Goal: Information Seeking & Learning: Learn about a topic

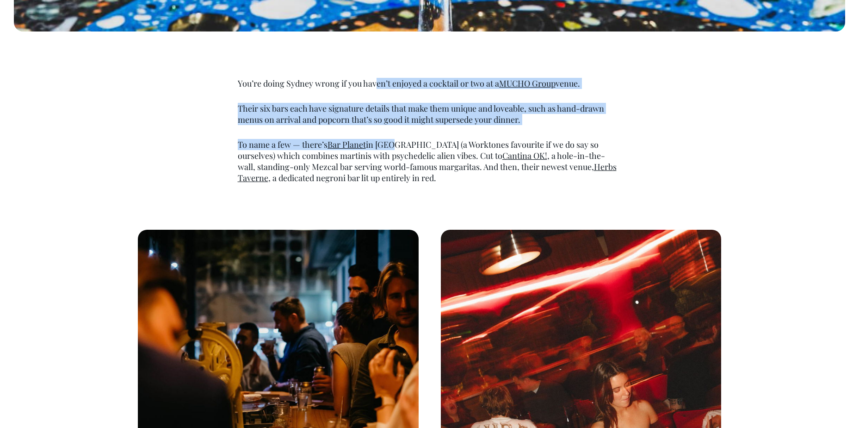
scroll to position [555, 0]
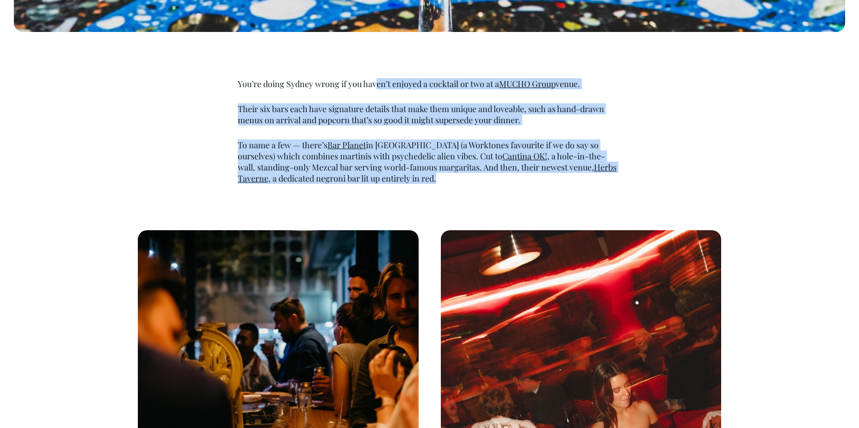
drag, startPoint x: 376, startPoint y: 84, endPoint x: 432, endPoint y: 192, distance: 121.3
click at [432, 192] on div "You’re doing Sydney wrong if you haven’t enjoyed a cocktail or two at a MUCHO G…" at bounding box center [430, 122] width 412 height 152
drag, startPoint x: 432, startPoint y: 192, endPoint x: 494, endPoint y: 193, distance: 62.0
click at [494, 193] on div "You’re doing Sydney wrong if you haven’t enjoyed a cocktail or two at a MUCHO G…" at bounding box center [430, 122] width 412 height 152
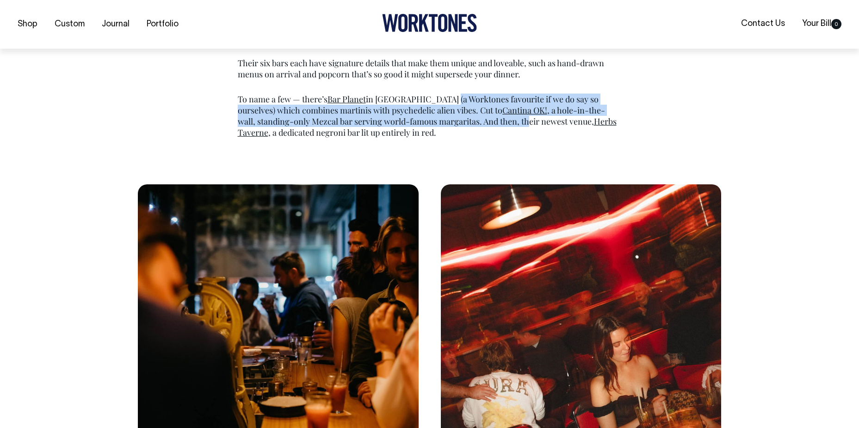
scroll to position [602, 0]
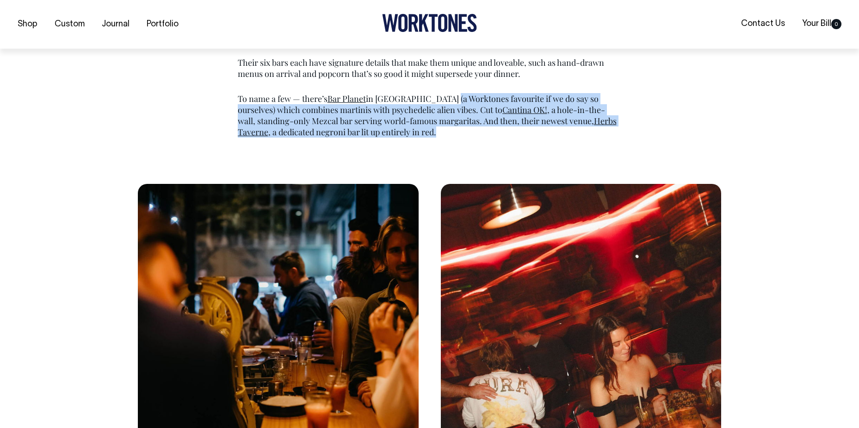
drag, startPoint x: 450, startPoint y: 84, endPoint x: 454, endPoint y: 131, distance: 47.3
click at [454, 131] on div "You’re doing Sydney wrong if you haven’t enjoyed a cocktail or two at a MUCHO G…" at bounding box center [430, 85] width 412 height 106
drag, startPoint x: 454, startPoint y: 131, endPoint x: 554, endPoint y: 144, distance: 101.2
click at [554, 144] on div "You’re doing Sydney wrong if you haven’t enjoyed a cocktail or two at a MUCHO G…" at bounding box center [430, 76] width 412 height 152
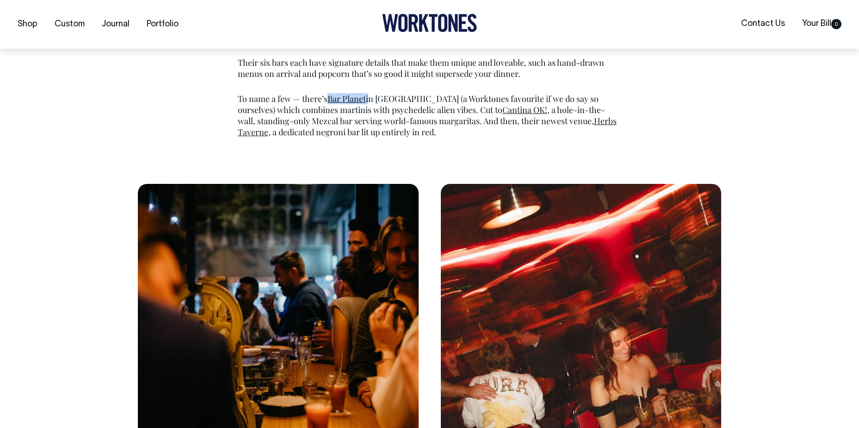
drag, startPoint x: 369, startPoint y: 101, endPoint x: 331, endPoint y: 99, distance: 38.0
click at [331, 99] on p "To name a few — there’s Bar Planet in [GEOGRAPHIC_DATA] (a Worktones favourite …" at bounding box center [430, 115] width 384 height 44
copy p "Bar Planet"
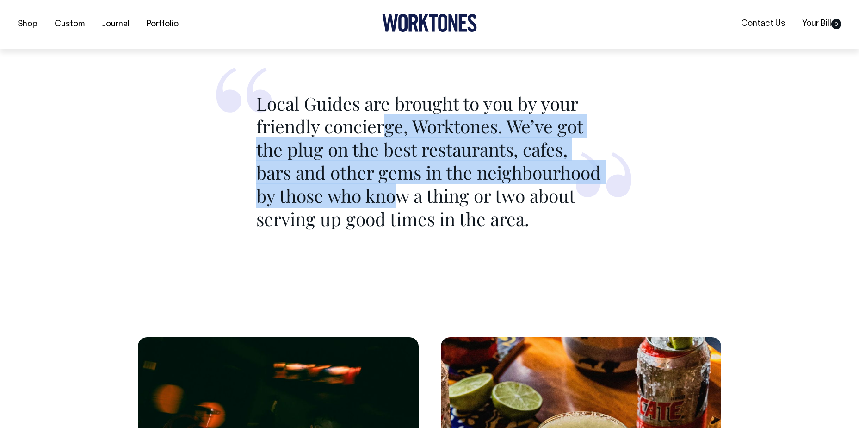
drag, startPoint x: 387, startPoint y: 132, endPoint x: 401, endPoint y: 205, distance: 74.4
click at [401, 205] on p "Local Guides are brought to you by your friendly concierge, Worktones. We’ve go…" at bounding box center [429, 161] width 347 height 139
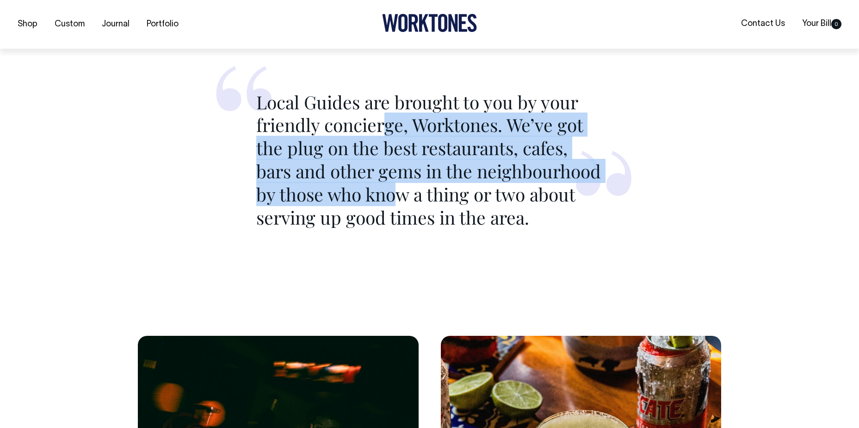
scroll to position [1157, 0]
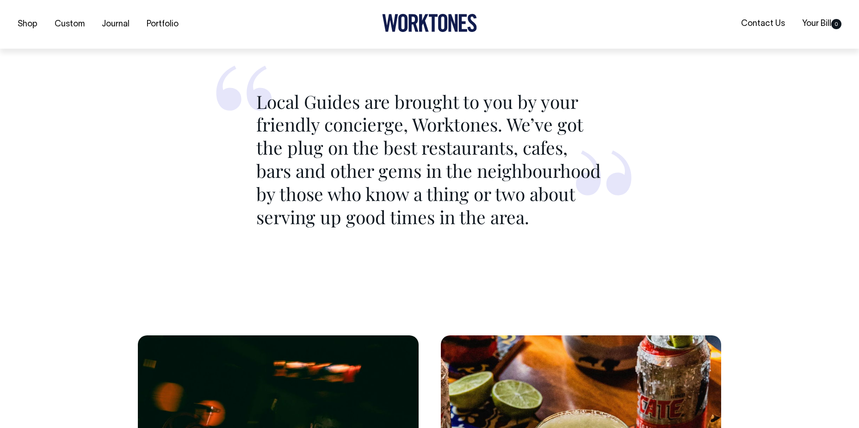
drag, startPoint x: 401, startPoint y: 205, endPoint x: 504, endPoint y: 230, distance: 106.2
click at [504, 230] on blockquote "Local Guides are brought to you by your friendly concierge, Worktones. We’ve go…" at bounding box center [430, 157] width 412 height 226
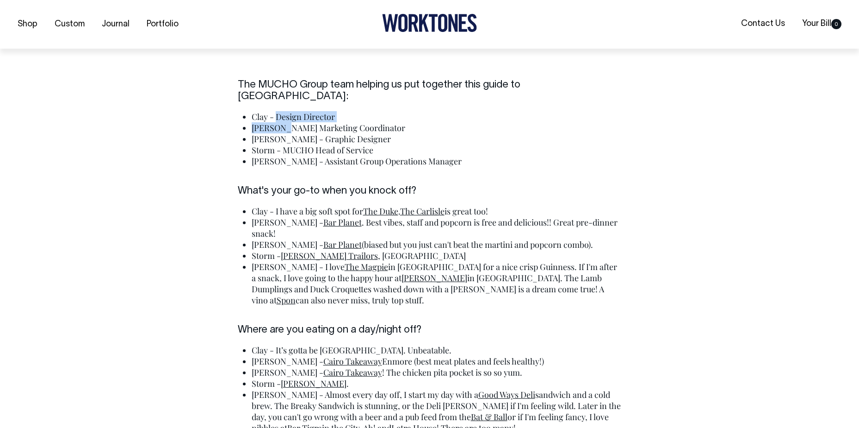
scroll to position [1897, 0]
drag, startPoint x: 277, startPoint y: 110, endPoint x: 296, endPoint y: 143, distance: 37.9
click at [296, 143] on ul "Clay - Design Director [PERSON_NAME] Marketing Coordinator [PERSON_NAME] - Grap…" at bounding box center [437, 139] width 370 height 56
drag, startPoint x: 296, startPoint y: 143, endPoint x: 385, endPoint y: 153, distance: 89.4
click at [385, 155] on li "[PERSON_NAME] - Assistant Group Operations Manager" at bounding box center [437, 160] width 370 height 11
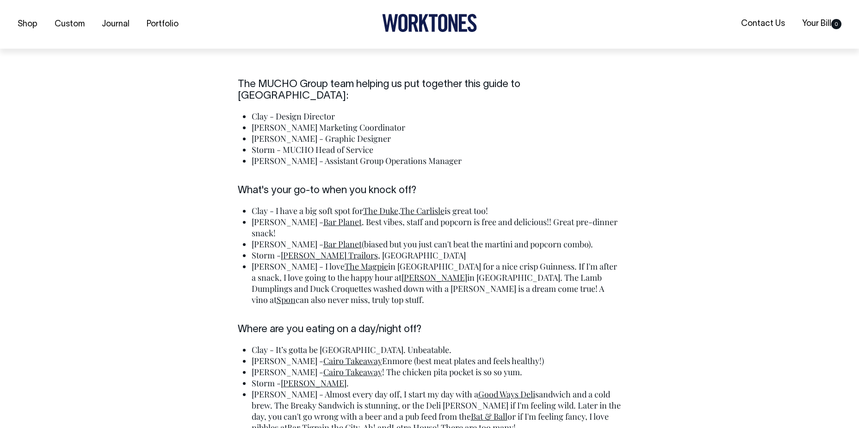
drag, startPoint x: 436, startPoint y: 159, endPoint x: 320, endPoint y: 101, distance: 129.8
drag, startPoint x: 320, startPoint y: 101, endPoint x: 277, endPoint y: 98, distance: 43.6
click at [275, 111] on li "Clay - Design Director" at bounding box center [437, 116] width 370 height 11
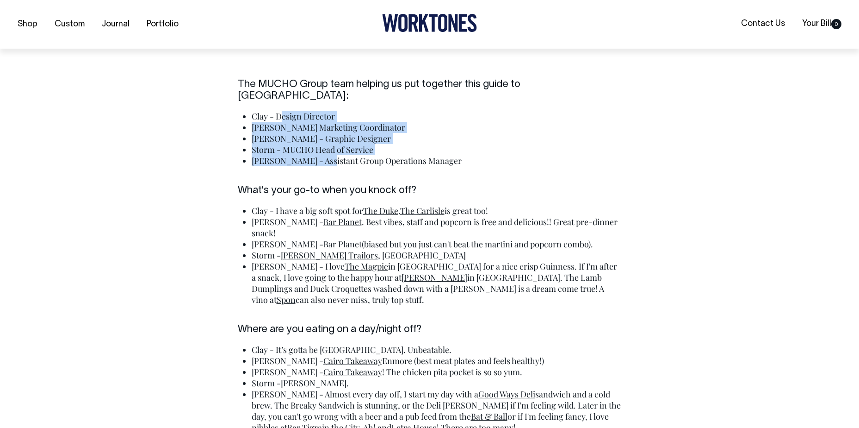
drag, startPoint x: 299, startPoint y: 124, endPoint x: 322, endPoint y: 155, distance: 38.4
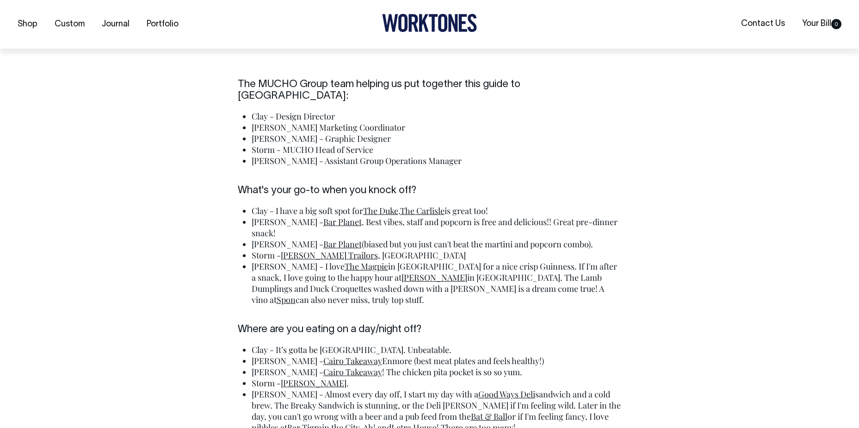
drag, startPoint x: 322, startPoint y: 155, endPoint x: 441, endPoint y: 151, distance: 119.4
click at [441, 155] on li "[PERSON_NAME] - Assistant Group Operations Manager" at bounding box center [437, 160] width 370 height 11
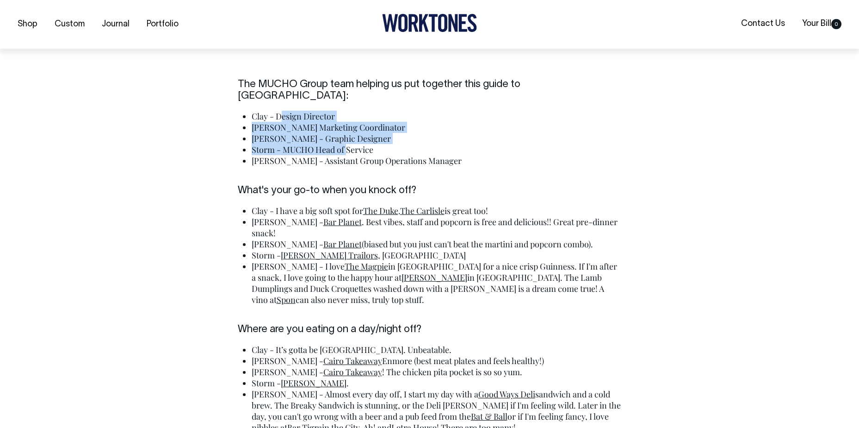
drag, startPoint x: 280, startPoint y: 104, endPoint x: 419, endPoint y: 157, distance: 149.3
drag, startPoint x: 419, startPoint y: 157, endPoint x: 520, endPoint y: 172, distance: 102.4
drag, startPoint x: 325, startPoint y: 116, endPoint x: 387, endPoint y: 151, distance: 71.5
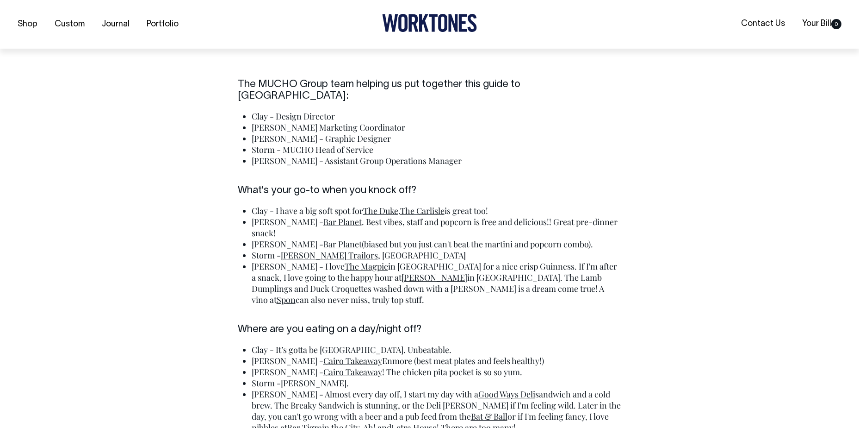
drag, startPoint x: 387, startPoint y: 151, endPoint x: 575, endPoint y: 156, distance: 188.0
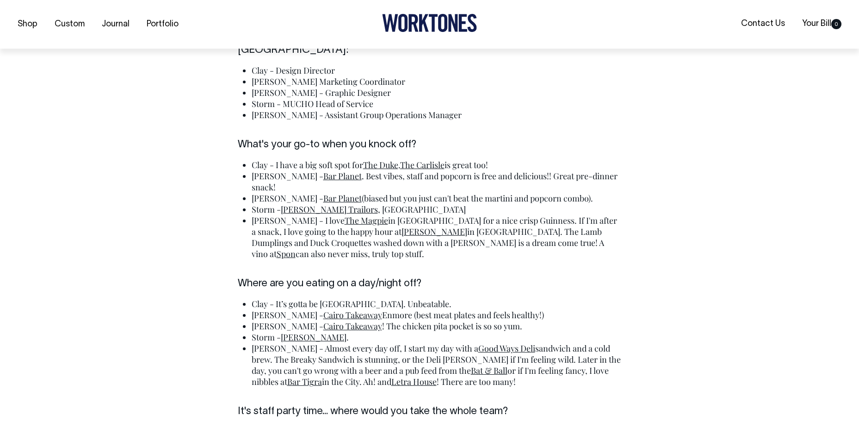
scroll to position [1944, 0]
drag, startPoint x: 451, startPoint y: 154, endPoint x: 407, endPoint y: 153, distance: 44.4
click at [407, 159] on li "Clay - I have a big soft spot for The Duke . The Carlisle is great too!" at bounding box center [437, 164] width 370 height 11
copy link "The Carlisle"
click at [497, 203] on li "Storm - [PERSON_NAME] Trailors , [GEOGRAPHIC_DATA]" at bounding box center [437, 208] width 370 height 11
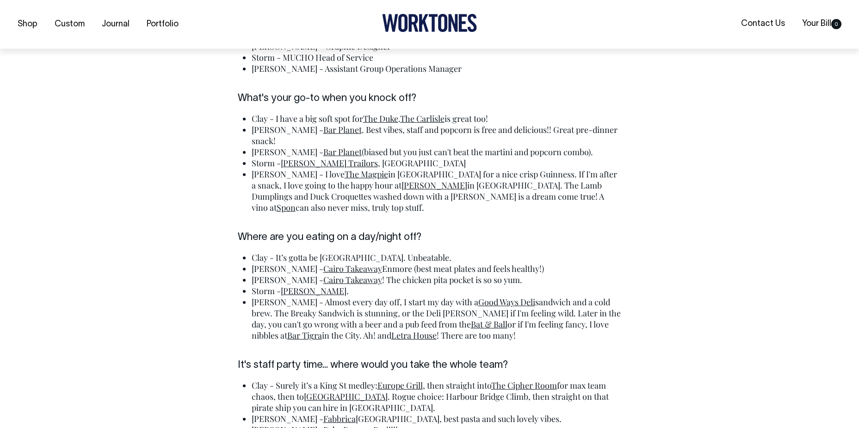
scroll to position [1990, 0]
drag, startPoint x: 342, startPoint y: 239, endPoint x: 282, endPoint y: 233, distance: 59.5
click at [282, 262] on li "[PERSON_NAME] Takeaway Enmore (best meat plates and feels healthy!)" at bounding box center [437, 267] width 370 height 11
copy li "Cairo Takeaway"
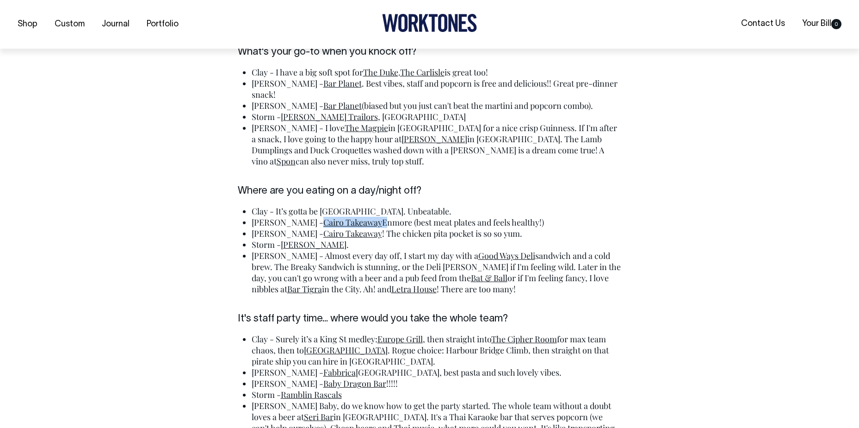
scroll to position [2036, 0]
click at [597, 168] on div "The MUCHO Group team helping us put together this guide to [GEOGRAPHIC_DATA] [G…" at bounding box center [430, 368] width 412 height 857
drag, startPoint x: 330, startPoint y: 214, endPoint x: 285, endPoint y: 214, distance: 45.8
click at [285, 238] on li "[PERSON_NAME] ." at bounding box center [437, 243] width 370 height 11
copy li "[PERSON_NAME] ."
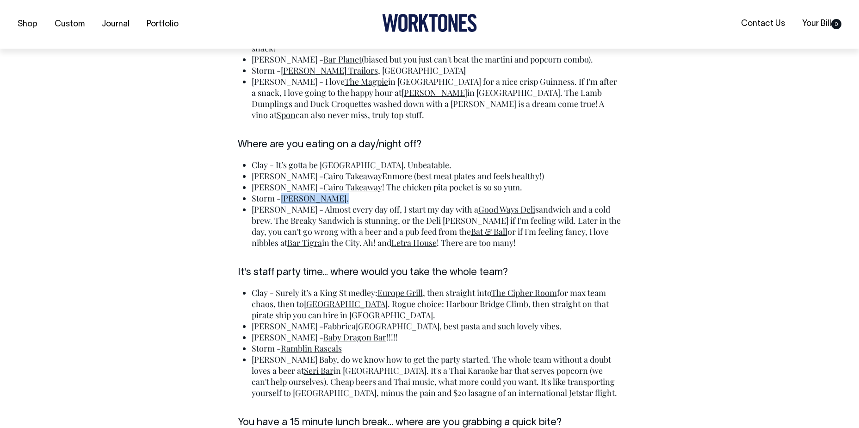
scroll to position [2082, 0]
drag, startPoint x: 493, startPoint y: 176, endPoint x: 435, endPoint y: 175, distance: 57.4
click at [435, 203] on li "[PERSON_NAME] - Almost every day off, I start my day with a Good Ways Deli sand…" at bounding box center [437, 225] width 370 height 44
copy link "Good Ways Deli"
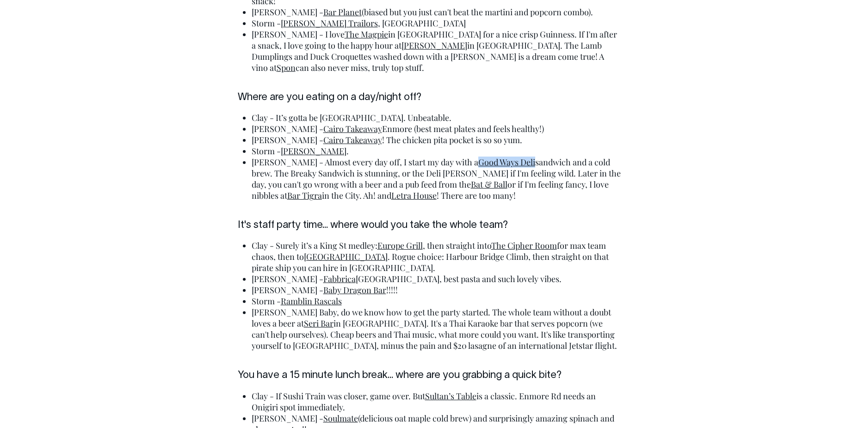
scroll to position [2129, 0]
drag, startPoint x: 449, startPoint y: 152, endPoint x: 414, endPoint y: 151, distance: 35.6
click at [414, 157] on li "[PERSON_NAME] - Almost every day off, I start my day with a Good Ways Deli sand…" at bounding box center [437, 179] width 370 height 44
copy link "Bat & Ball"
click at [401, 175] on div "The MUCHO Group team helping us put together this guide to [GEOGRAPHIC_DATA] [G…" at bounding box center [430, 275] width 412 height 857
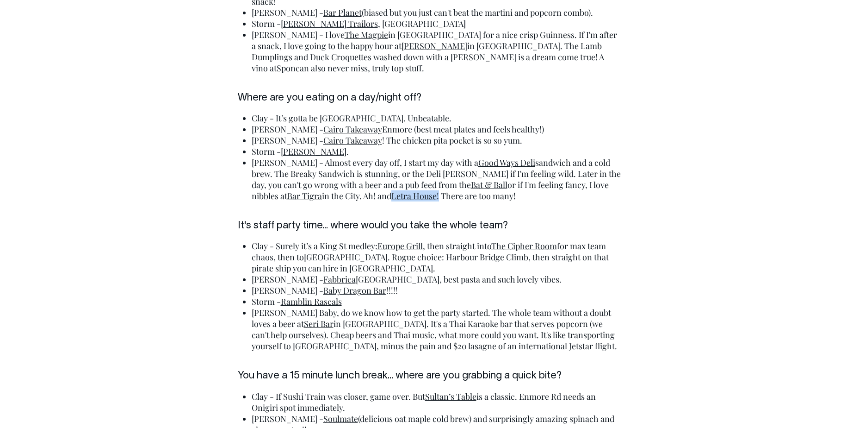
drag, startPoint x: 394, startPoint y: 163, endPoint x: 346, endPoint y: 162, distance: 47.7
click at [346, 162] on li "[PERSON_NAME] - Almost every day off, I start my day with a Good Ways Deli sand…" at bounding box center [437, 179] width 370 height 44
drag, startPoint x: 346, startPoint y: 162, endPoint x: 517, endPoint y: 198, distance: 174.5
click at [530, 220] on h6 "It's staff party time... where would you take the whole team?" at bounding box center [430, 225] width 384 height 11
drag, startPoint x: 271, startPoint y: 163, endPoint x: 592, endPoint y: 153, distance: 321.3
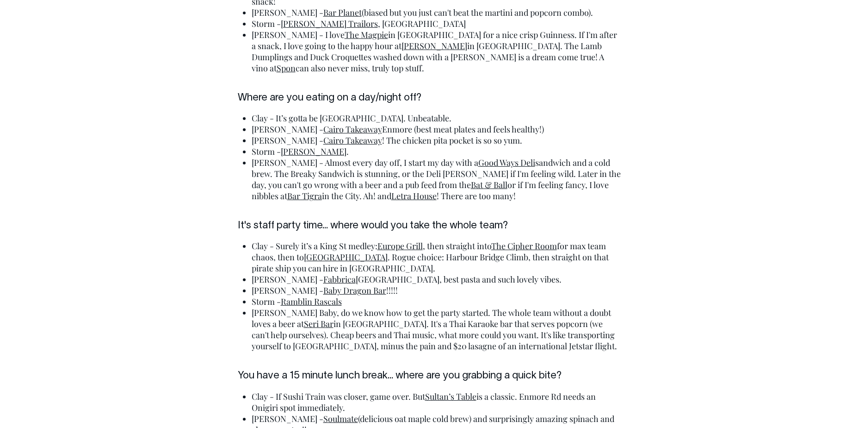
click at [592, 157] on li "[PERSON_NAME] - Almost every day off, I start my day with a Good Ways Deli sand…" at bounding box center [437, 179] width 370 height 44
copy li "Bar Tigra"
